Goal: Task Accomplishment & Management: Use online tool/utility

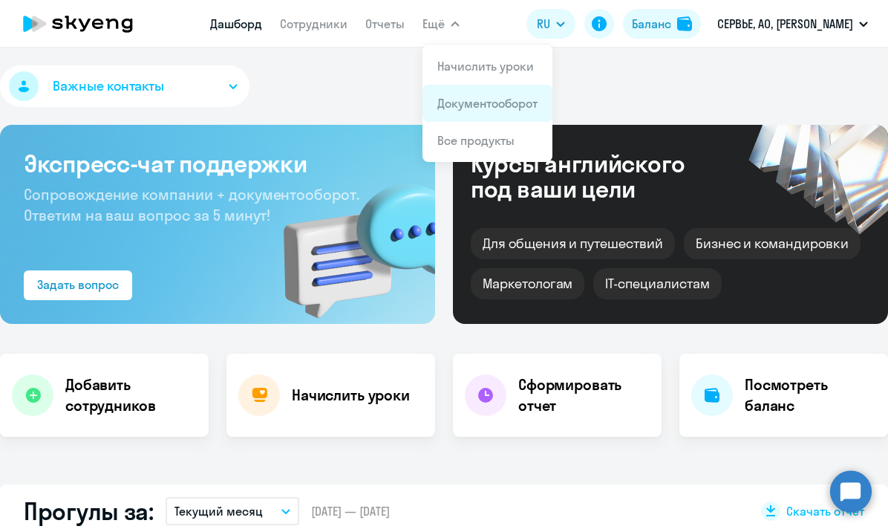
click at [458, 101] on link "Документооборот" at bounding box center [488, 103] width 100 height 15
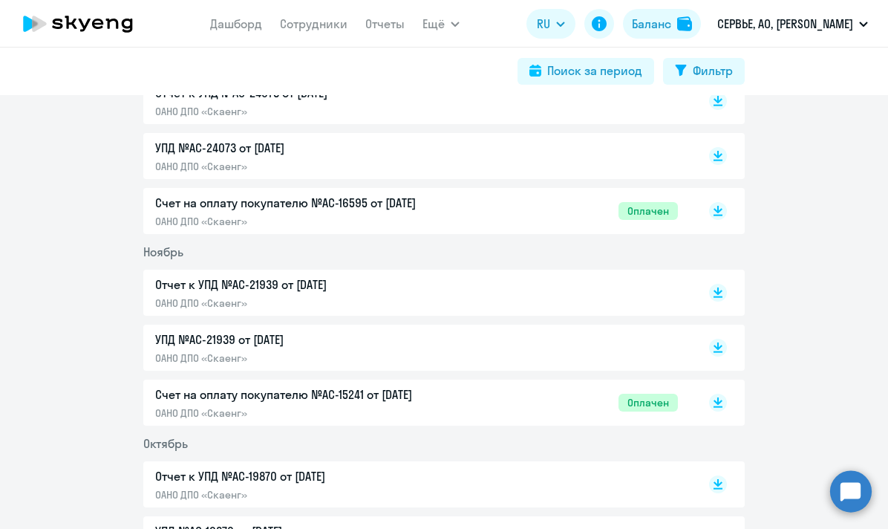
scroll to position [1691, 0]
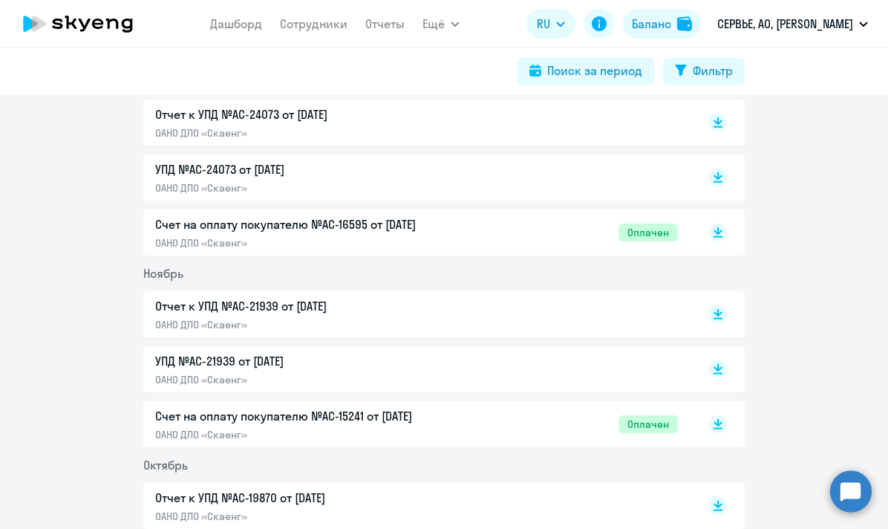
click at [320, 224] on p "Счет на оплату покупателю №AC-16595 от [DATE]" at bounding box center [311, 224] width 312 height 18
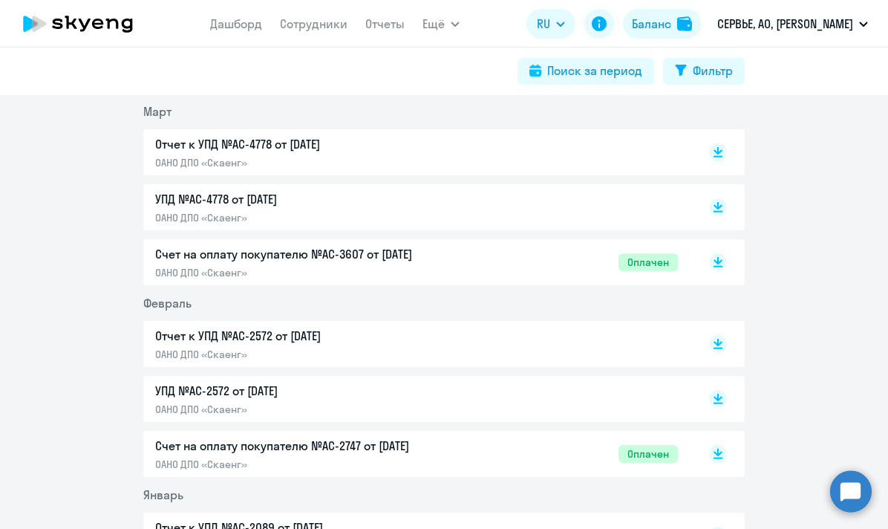
scroll to position [2961, 0]
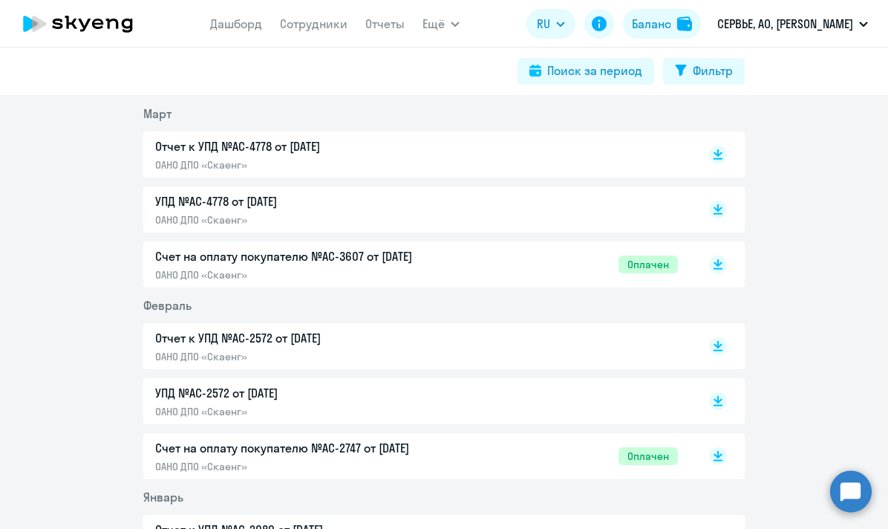
click at [307, 253] on p "Счет на оплату покупателю №AC-3607 от [DATE]" at bounding box center [311, 256] width 312 height 18
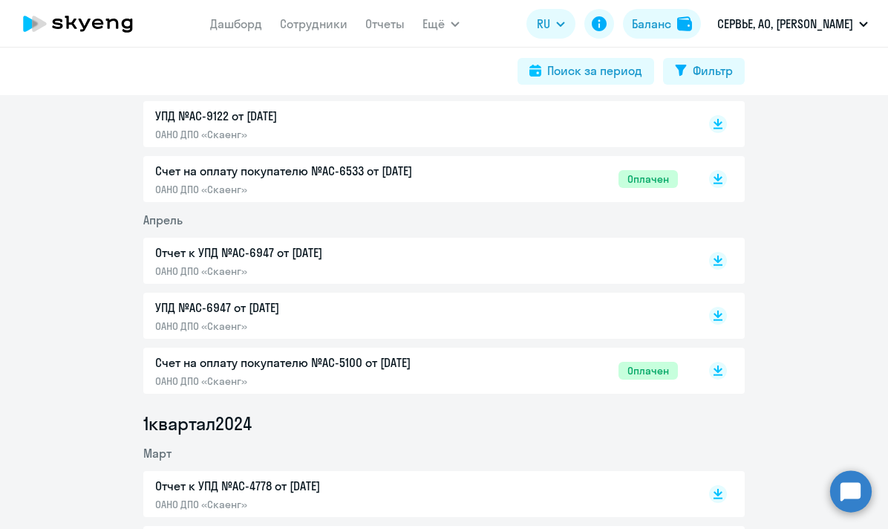
scroll to position [2624, 0]
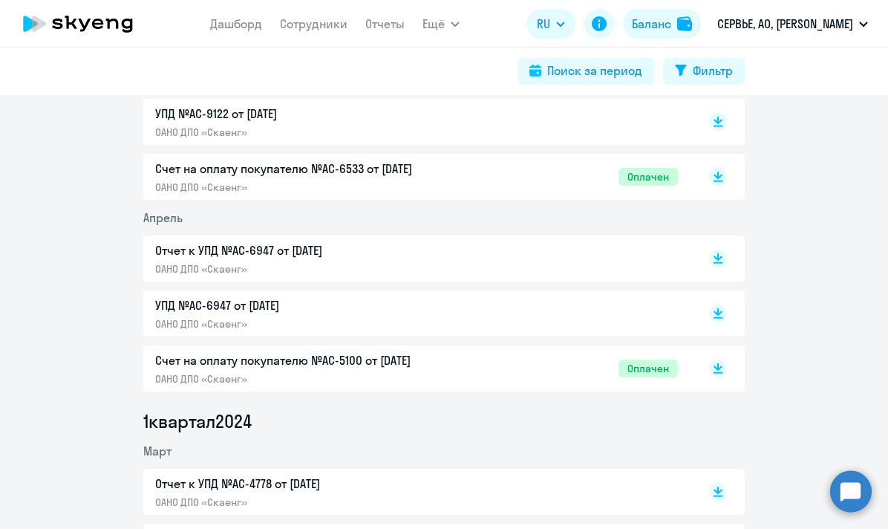
click at [390, 365] on p "Счет на оплату покупателю №AC-5100 от [DATE]" at bounding box center [311, 360] width 312 height 18
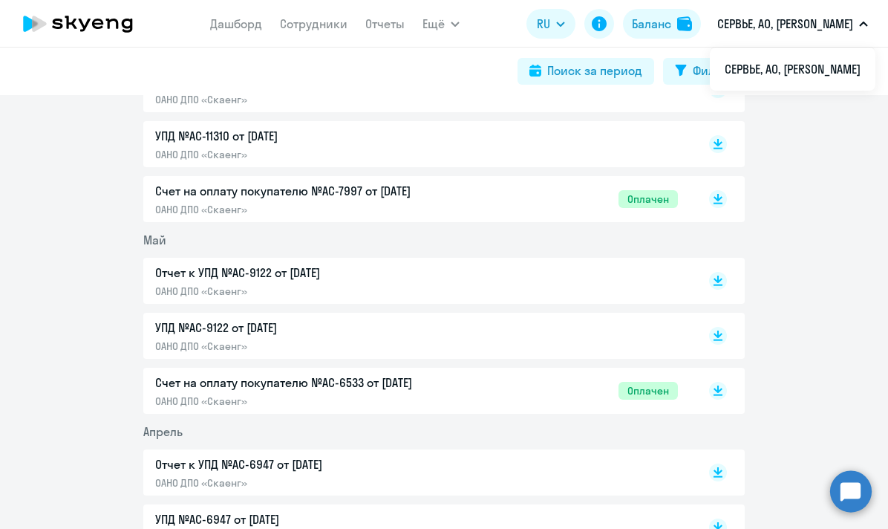
scroll to position [2411, 0]
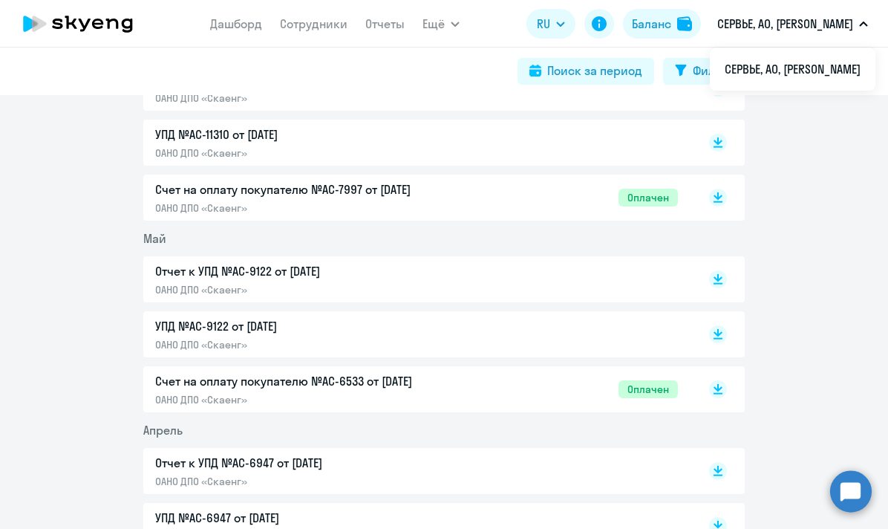
click at [368, 373] on p "Счет на оплату покупателю №AC-6533 от [DATE]" at bounding box center [311, 381] width 312 height 18
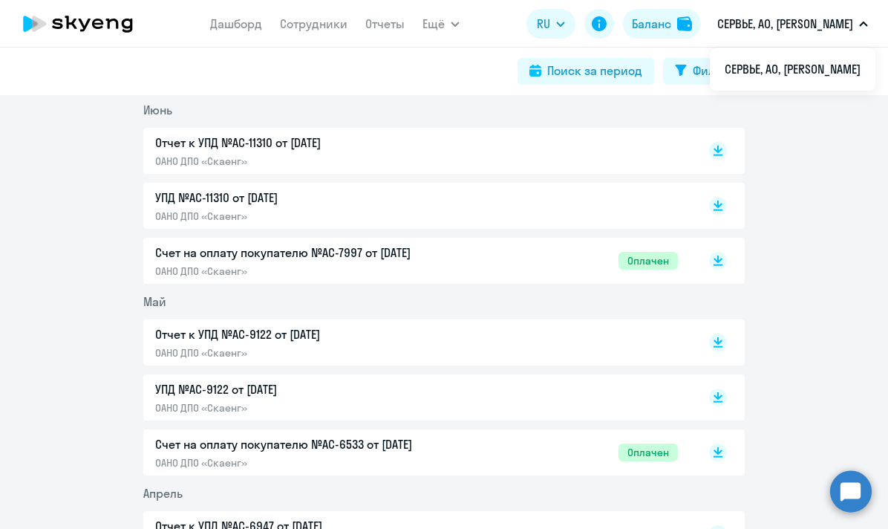
scroll to position [2343, 0]
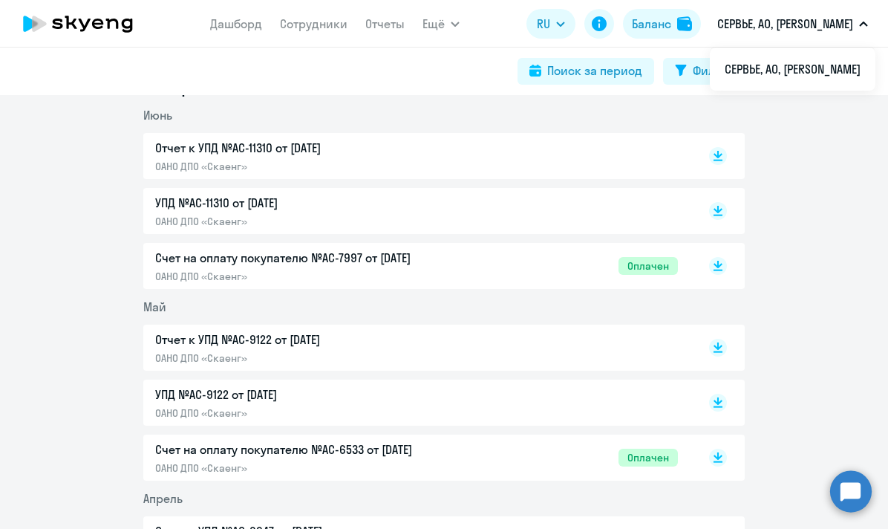
click at [371, 267] on div "Счет на оплату покупателю №AC-7997 от [DATE] ОАНО ДПО «Скаенг»" at bounding box center [311, 266] width 312 height 34
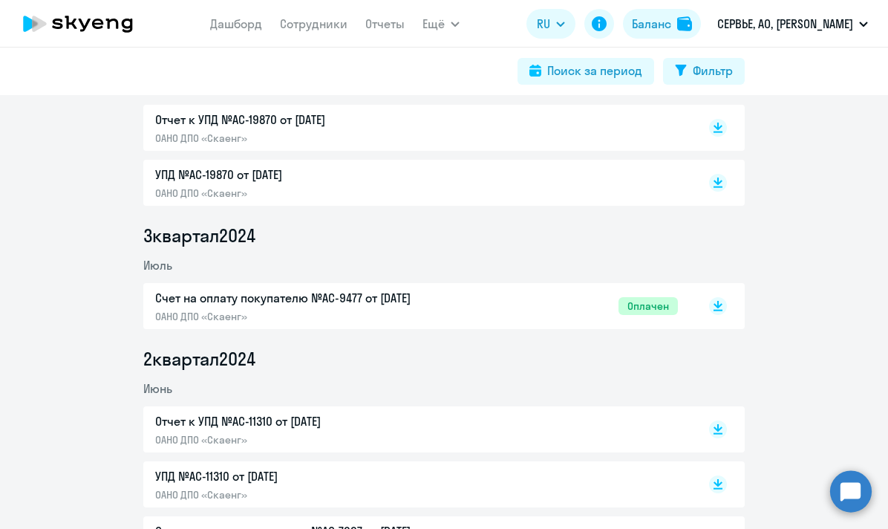
scroll to position [2057, 0]
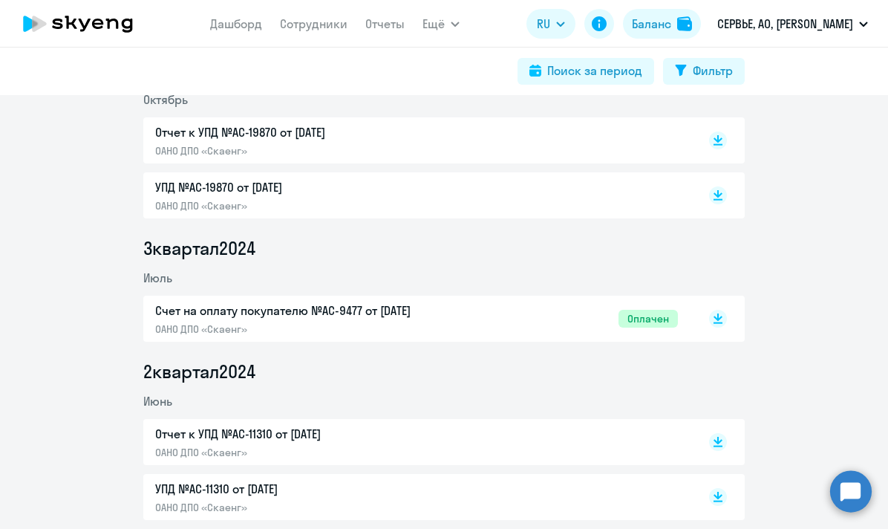
click at [344, 324] on p "ОАНО ДПО «Скаенг»" at bounding box center [311, 328] width 312 height 13
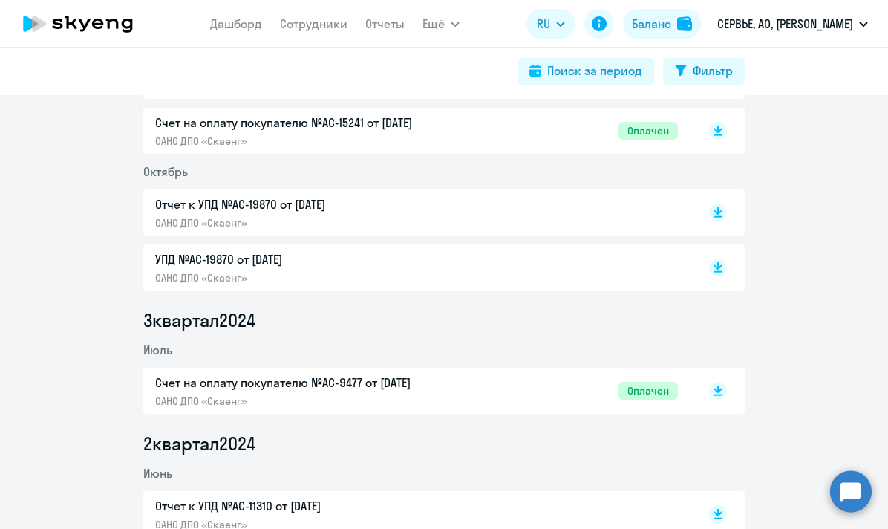
scroll to position [1824, 0]
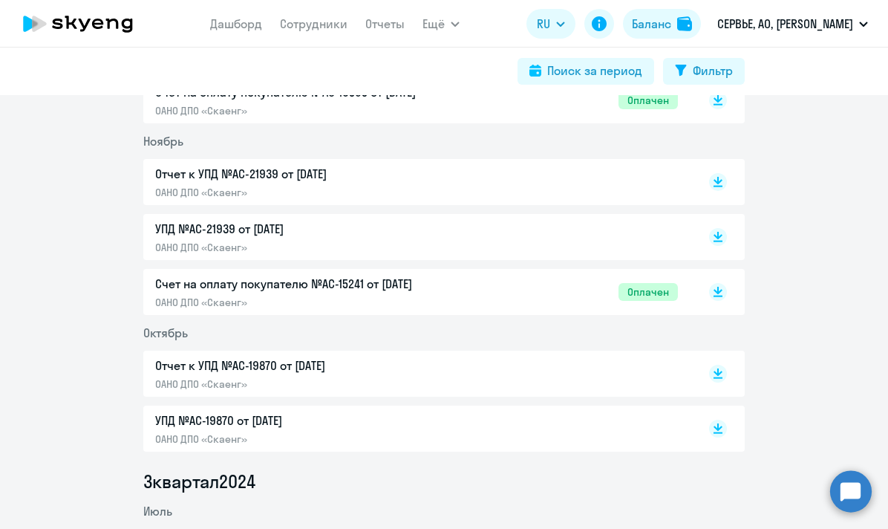
click at [354, 296] on p "ОАНО ДПО «Скаенг»" at bounding box center [311, 302] width 312 height 13
